Goal: Contribute content

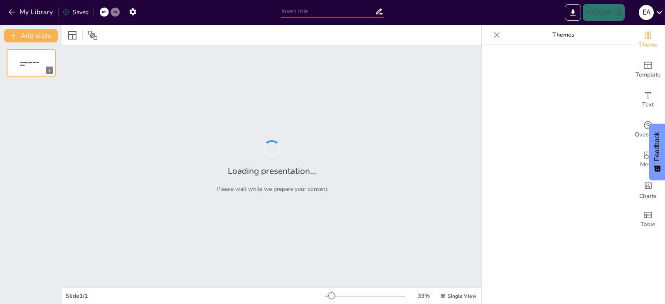
type input "Resultados y Proyecciones del Comité de Marketing para Admisiones 2026"
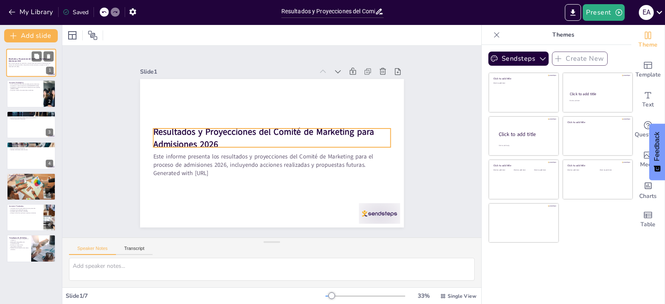
click at [30, 59] on strong "Resultados y Proyecciones del Comité de Marketing para Admisiones 2026" at bounding box center [30, 60] width 42 height 5
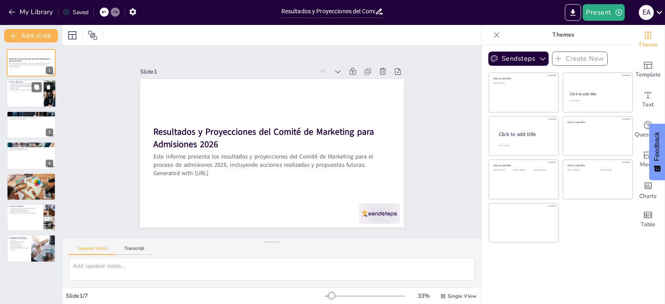
click at [18, 98] on div at bounding box center [31, 94] width 50 height 28
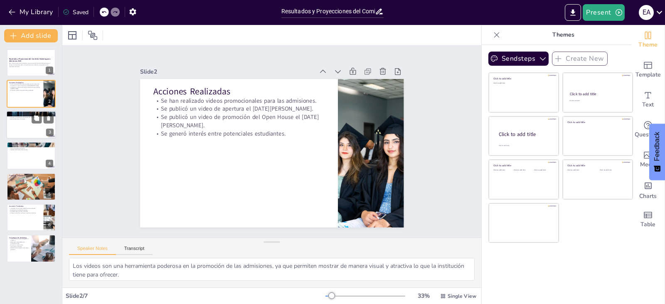
click at [19, 117] on p "Aumenta la transparencia del proceso de admisiones." at bounding box center [31, 118] width 45 height 2
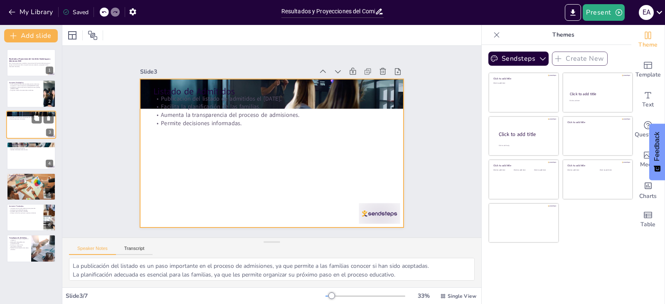
click at [19, 137] on div at bounding box center [31, 125] width 50 height 28
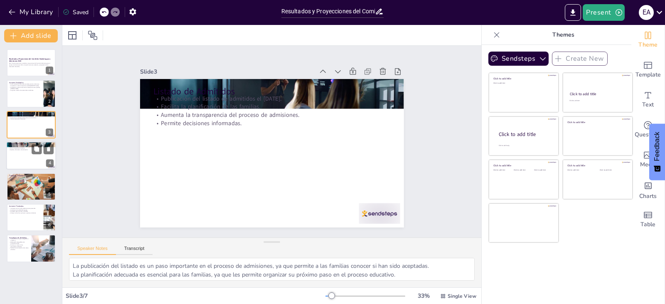
click at [19, 165] on div at bounding box center [31, 155] width 50 height 28
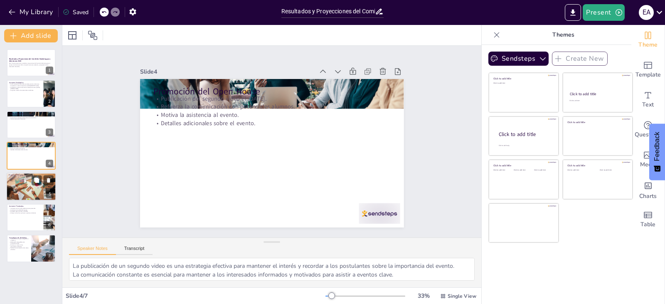
click at [15, 172] on div "Propuesta Pedagógica Publicación pendiente de la propuesta pedagógica. Importan…" at bounding box center [31, 172] width 50 height 0
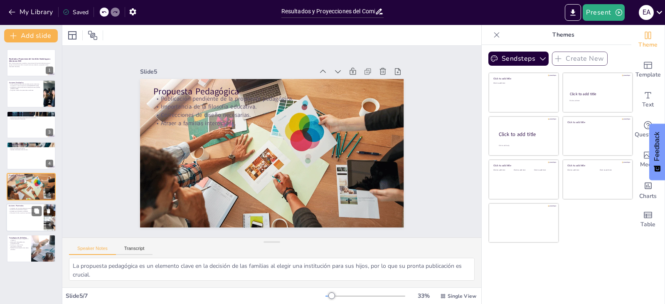
click at [26, 212] on p "Enfoque en familias que buscan opciones educativas." at bounding box center [25, 213] width 32 height 2
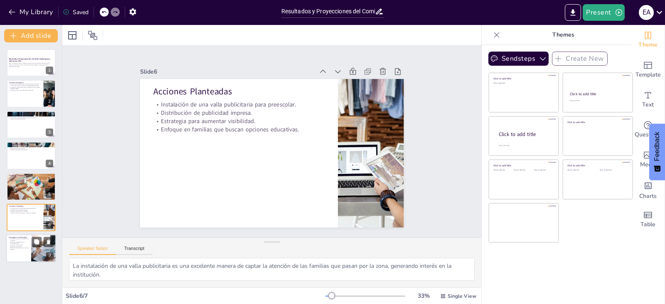
click at [18, 253] on div at bounding box center [31, 248] width 50 height 28
type textarea "La publicación de contenido visual es fundamental para captar la atención de lo…"
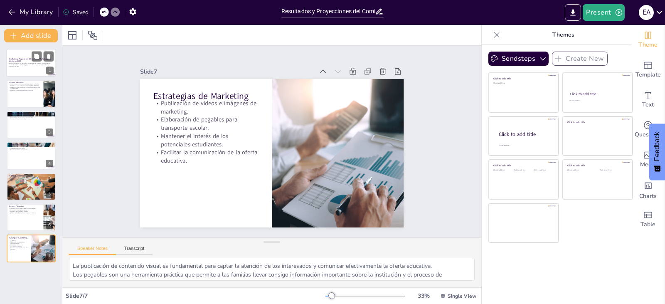
click at [16, 65] on p "Este informe presenta los resultados y proyecciones del Comité de Marketing par…" at bounding box center [31, 64] width 45 height 3
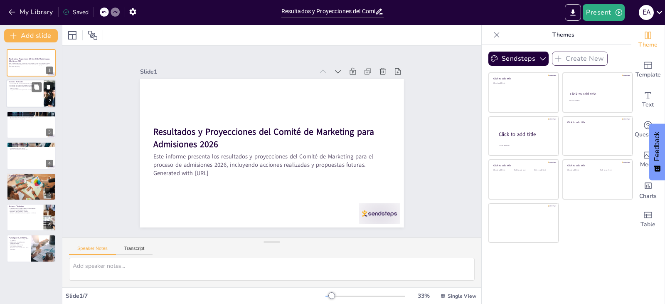
click at [21, 84] on div "Se han realizado videos promocionales para las admisiones. Se publicó un video …" at bounding box center [25, 87] width 32 height 8
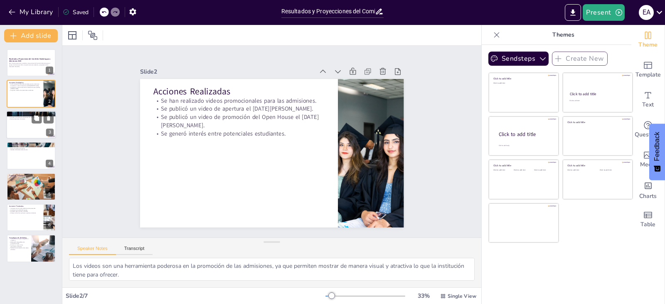
click at [11, 135] on div at bounding box center [31, 125] width 50 height 28
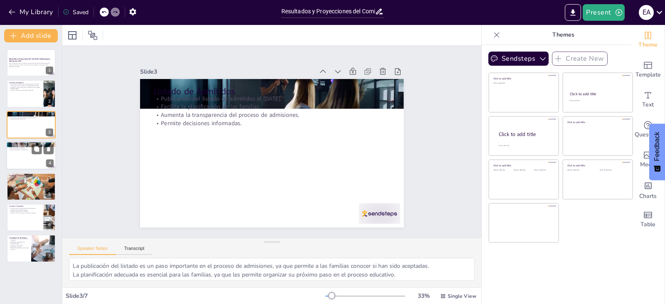
click at [27, 157] on div at bounding box center [31, 155] width 50 height 28
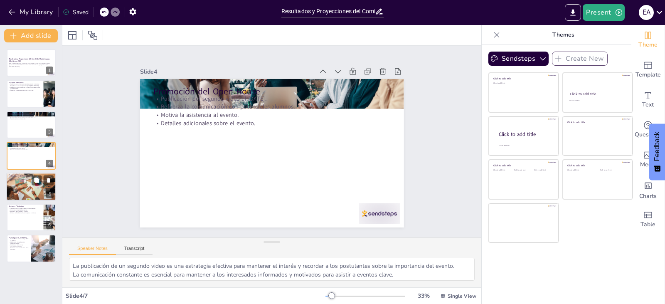
click at [11, 192] on div at bounding box center [31, 186] width 50 height 37
type textarea "La propuesta pedagógica es un elemento clave en la decisión de las familias al …"
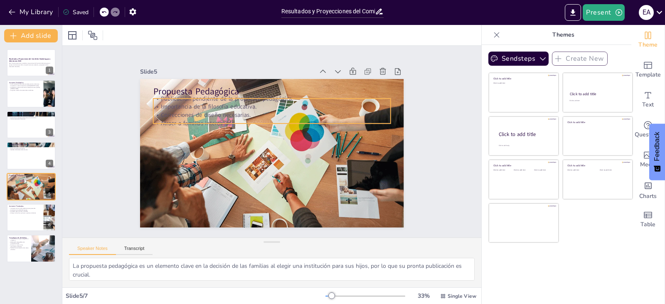
click at [185, 96] on p "Publicación pendiente de la propuesta pedagógica." at bounding box center [281, 99] width 234 height 57
